Goal: Task Accomplishment & Management: Manage account settings

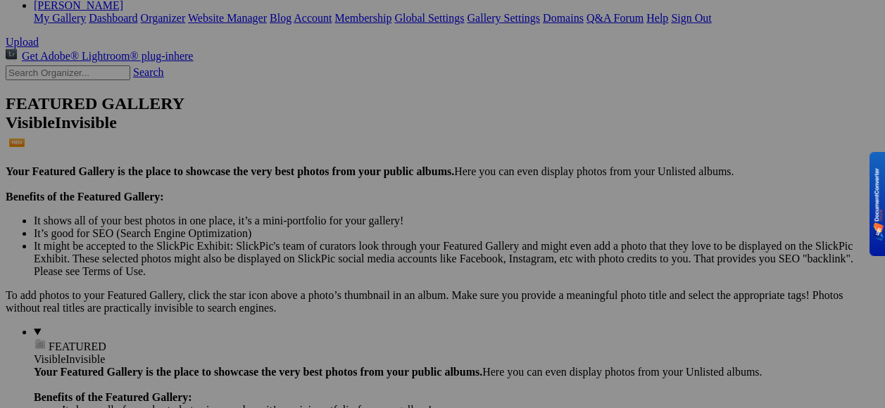
scroll to position [422, 0]
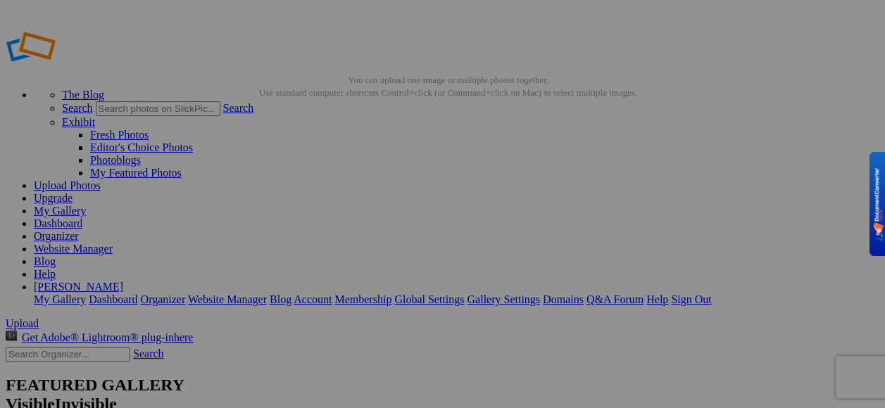
type input "Winter - SC & Ga."
click at [86, 205] on link "My Gallery" at bounding box center [60, 211] width 52 height 12
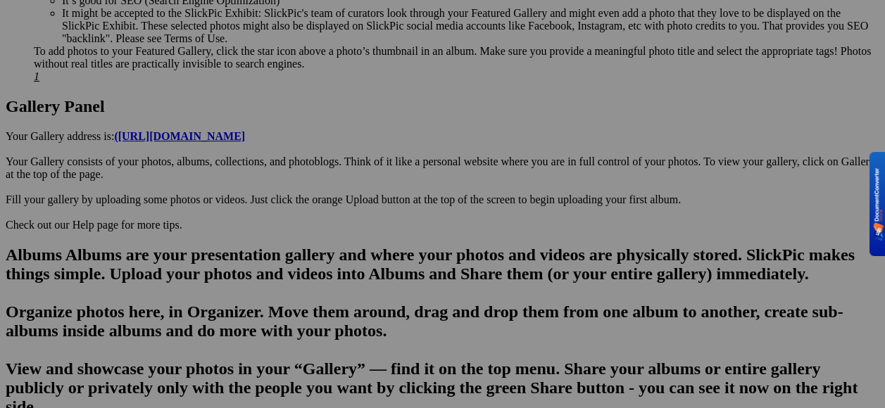
scroll to position [774, 0]
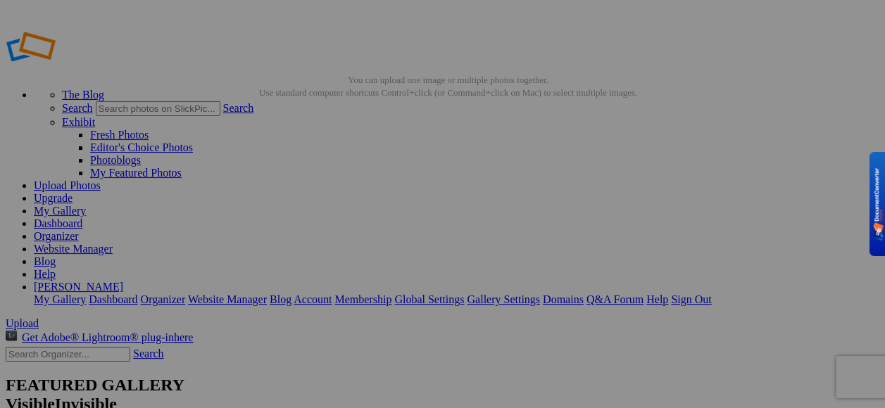
type input "Summertime At [PERSON_NAME][GEOGRAPHIC_DATA]"
click at [86, 205] on link "My Gallery" at bounding box center [60, 211] width 52 height 12
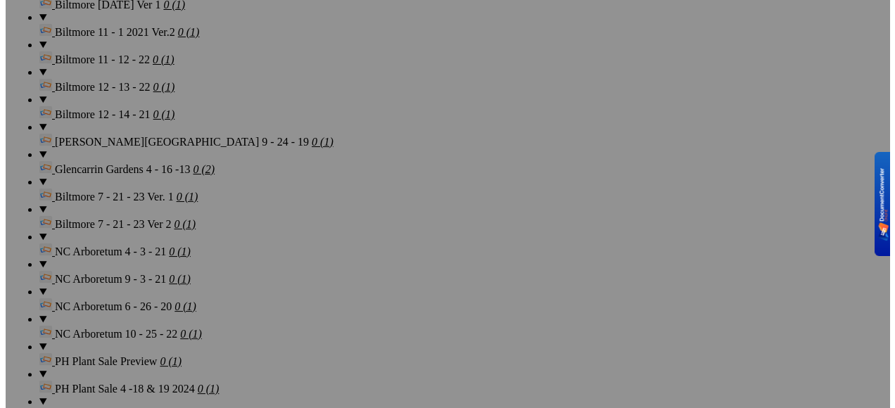
scroll to position [2675, 0]
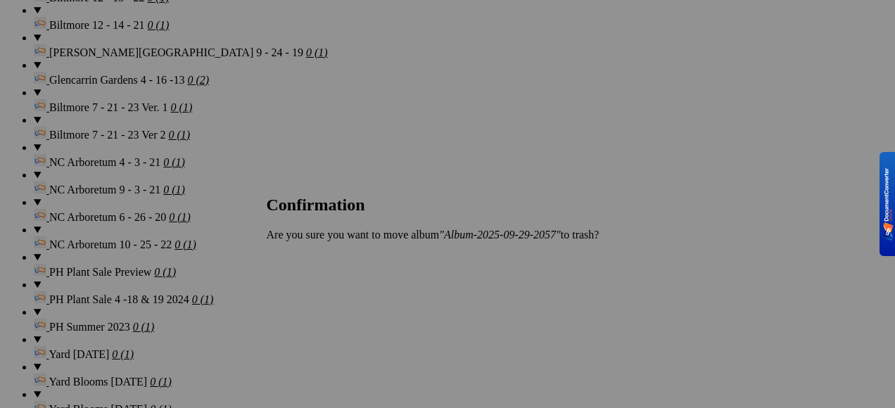
click at [314, 265] on span "Yes" at bounding box center [306, 259] width 16 height 12
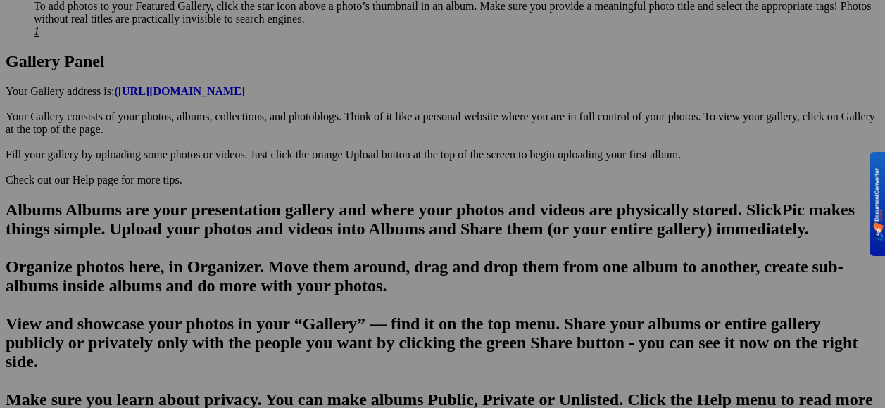
scroll to position [608, 0]
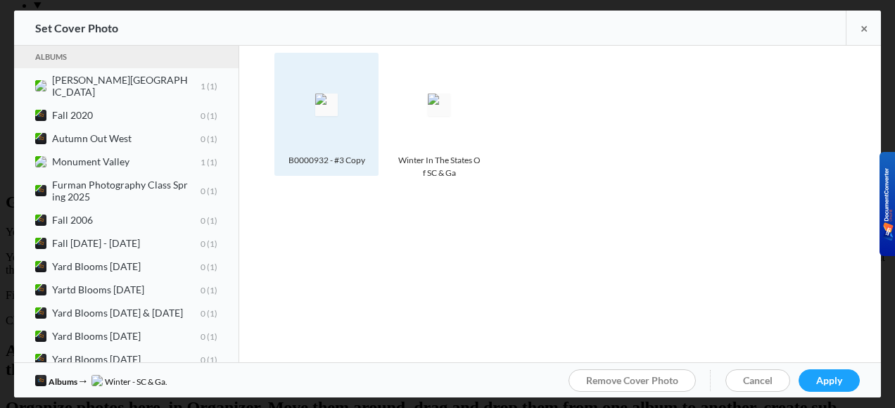
click at [343, 176] on div "Photo is hidden B0000932 - #3 Copy" at bounding box center [327, 114] width 104 height 123
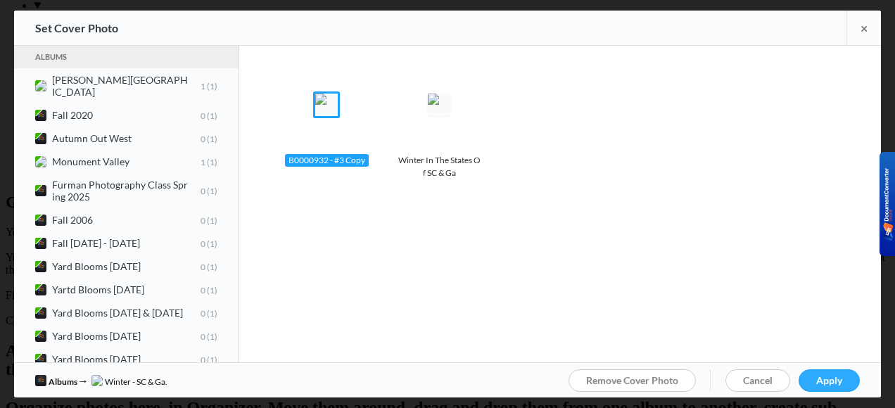
click at [818, 377] on span "Apply" at bounding box center [830, 381] width 26 height 12
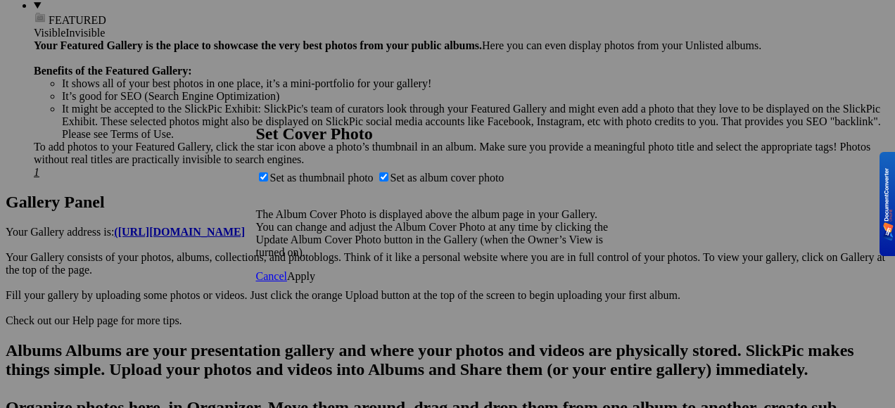
click at [315, 282] on span "Apply" at bounding box center [301, 276] width 28 height 12
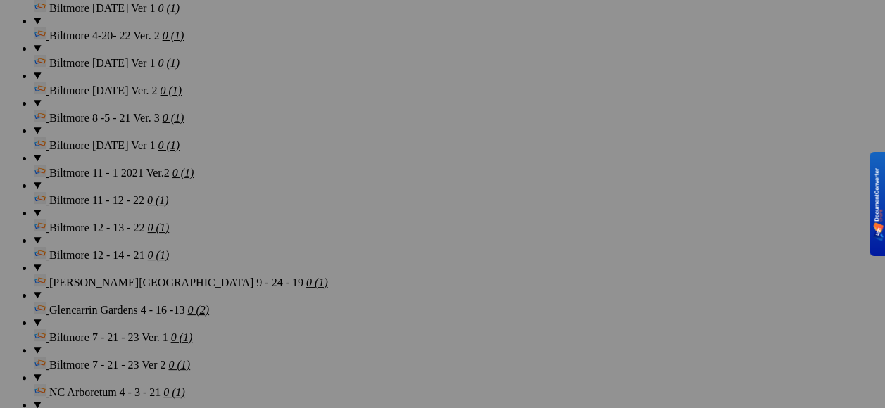
scroll to position [2509, 0]
